Goal: Register for event/course

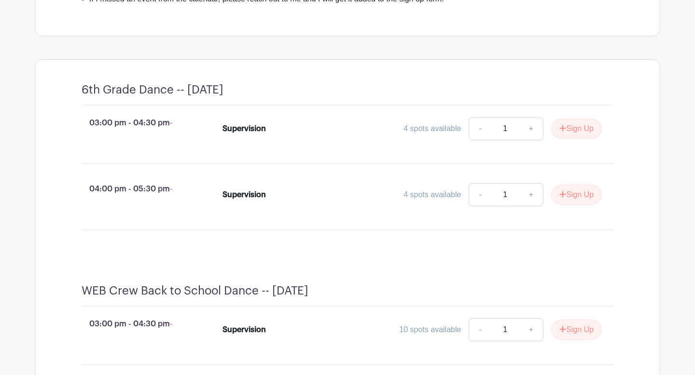
scroll to position [374, 0]
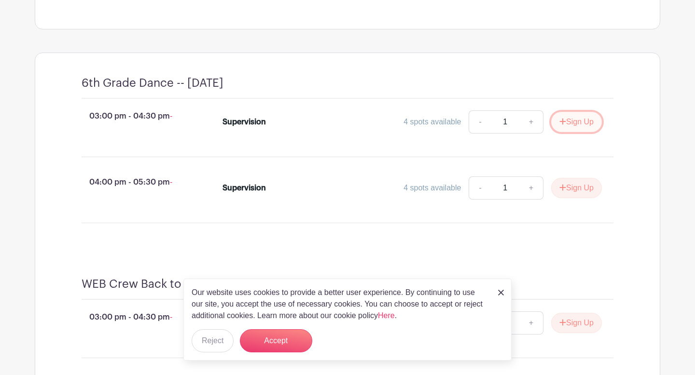
click at [570, 131] on button "Sign Up" at bounding box center [576, 122] width 51 height 20
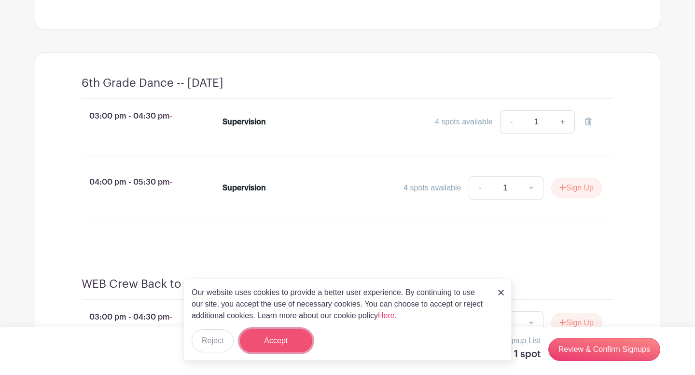
click at [275, 345] on button "Accept" at bounding box center [276, 340] width 72 height 23
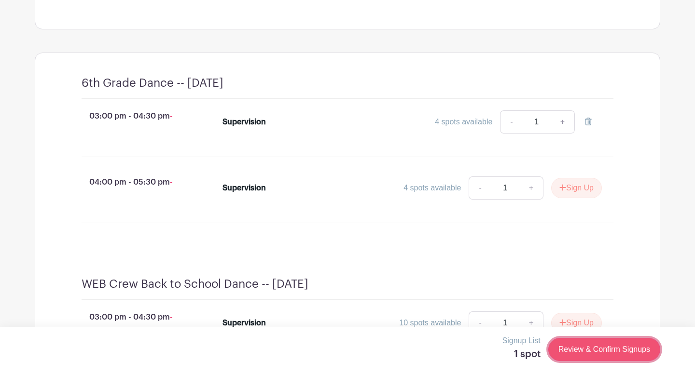
click at [589, 349] on link "Review & Confirm Signups" at bounding box center [604, 349] width 112 height 23
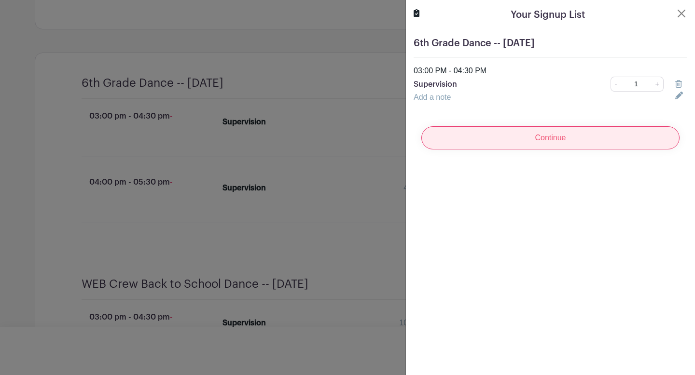
click at [553, 139] on input "Continue" at bounding box center [550, 137] width 258 height 23
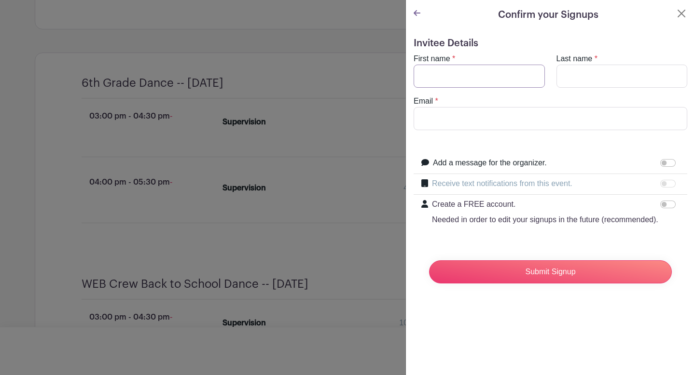
click at [487, 75] on input "First name" at bounding box center [478, 76] width 131 height 23
type input "[PERSON_NAME]"
type input "[EMAIL_ADDRESS][DOMAIN_NAME]"
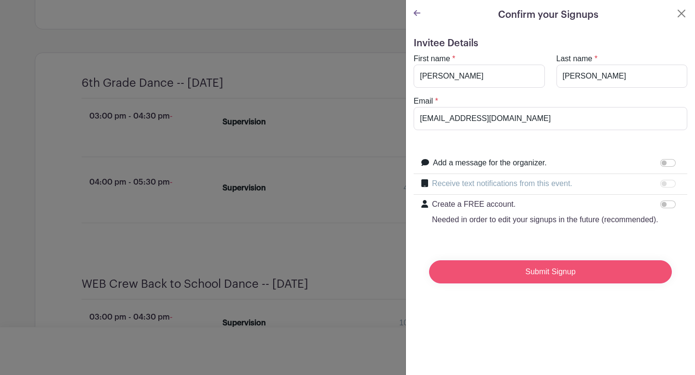
click at [480, 274] on input "Submit Signup" at bounding box center [550, 271] width 243 height 23
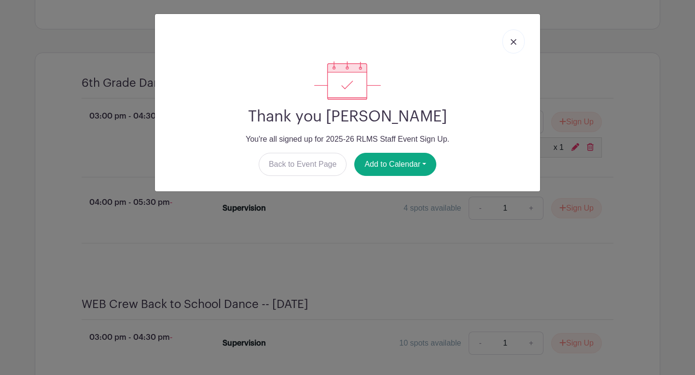
click at [511, 42] on img at bounding box center [513, 42] width 6 height 6
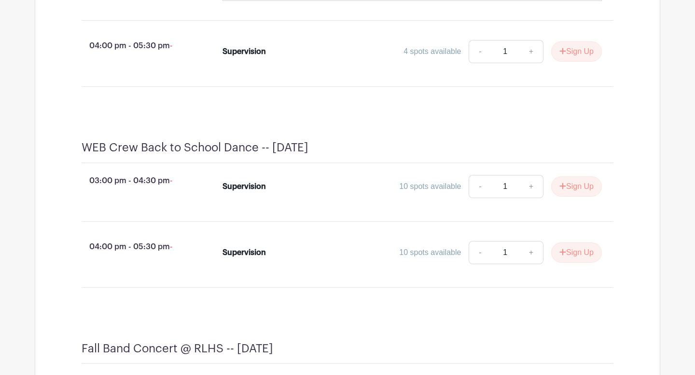
scroll to position [550, 0]
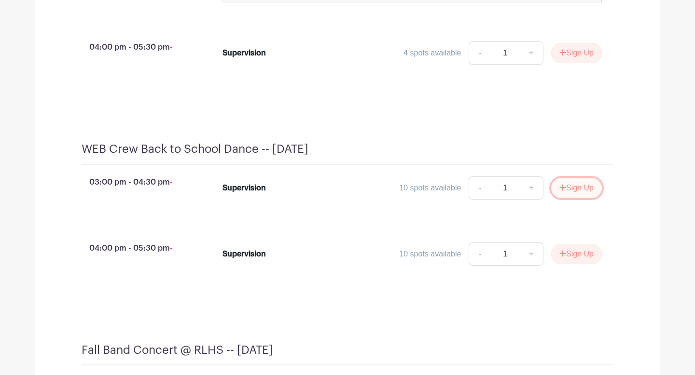
click at [559, 192] on icon "submit" at bounding box center [562, 188] width 7 height 8
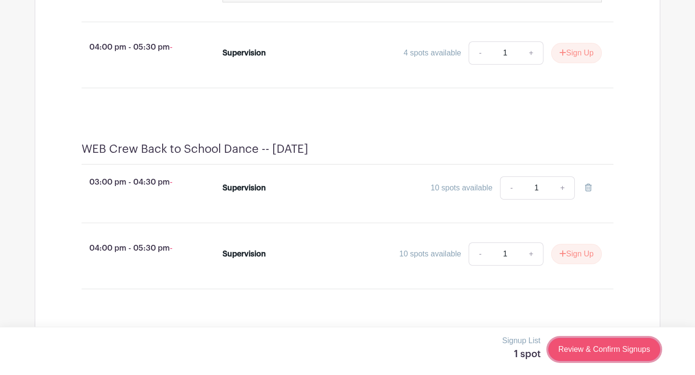
click at [581, 345] on link "Review & Confirm Signups" at bounding box center [604, 349] width 112 height 23
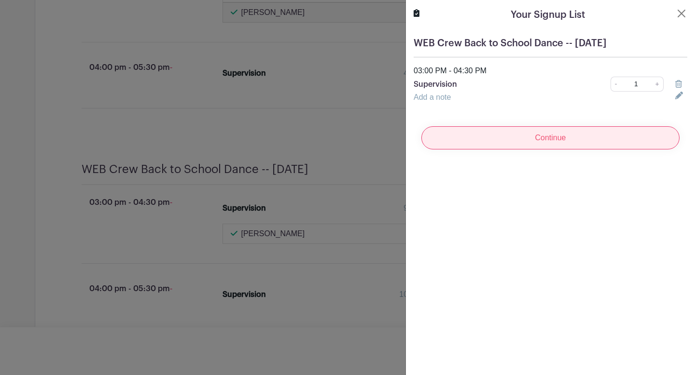
click at [569, 140] on input "Continue" at bounding box center [550, 137] width 258 height 23
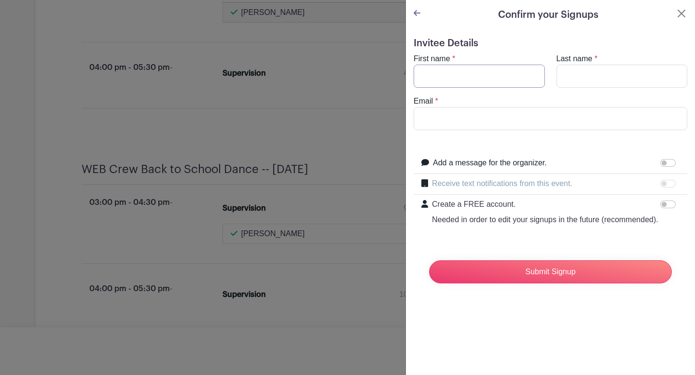
click at [488, 75] on input "First name" at bounding box center [478, 76] width 131 height 23
type input "[PERSON_NAME]"
type input "[EMAIL_ADDRESS][DOMAIN_NAME]"
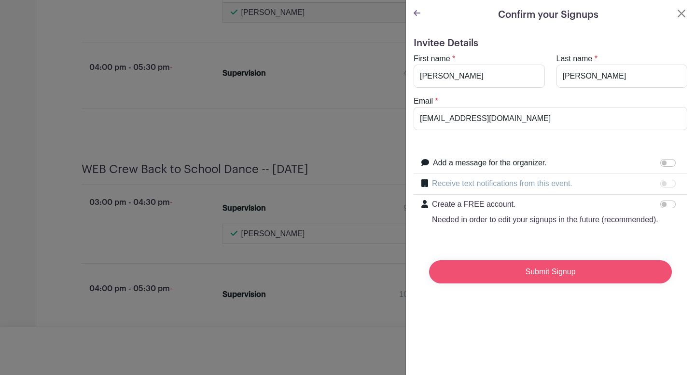
click at [502, 274] on input "Submit Signup" at bounding box center [550, 271] width 243 height 23
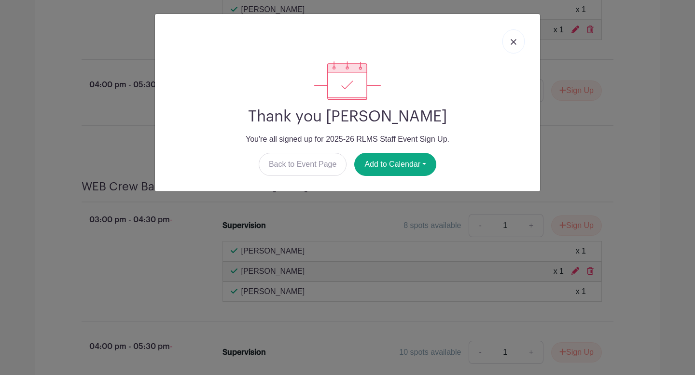
click at [513, 38] on link at bounding box center [513, 41] width 22 height 24
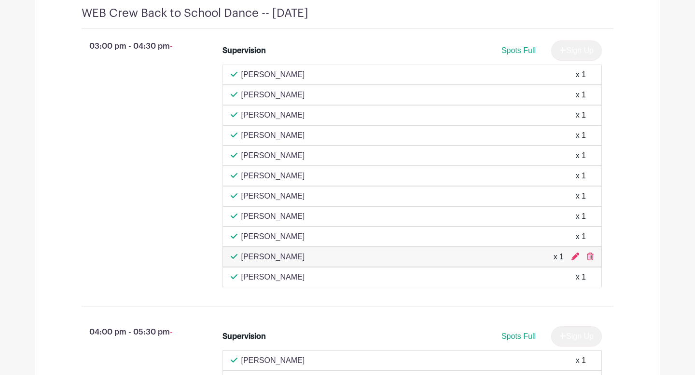
scroll to position [779, 0]
